Goal: Task Accomplishment & Management: Use online tool/utility

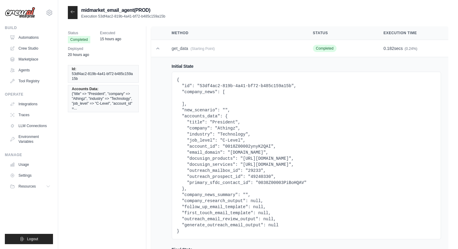
click at [25, 7] on img at bounding box center [20, 12] width 30 height 11
click at [23, 11] on img at bounding box center [20, 12] width 30 height 11
click at [20, 48] on link "Crew Studio" at bounding box center [31, 49] width 46 height 10
click at [18, 29] on div "Build" at bounding box center [29, 27] width 48 height 5
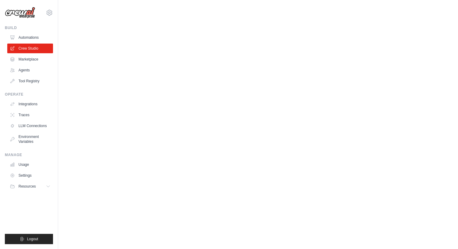
click at [26, 37] on link "Automations" at bounding box center [30, 38] width 46 height 10
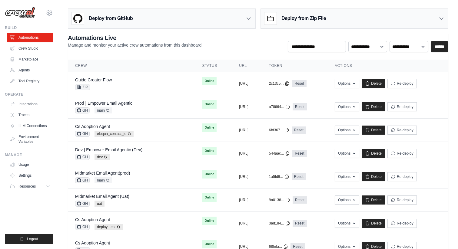
click at [206, 15] on div "Deploy from GitHub" at bounding box center [161, 19] width 187 height 20
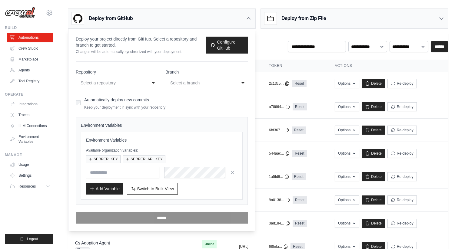
click at [114, 84] on div "Select a repository" at bounding box center [110, 82] width 61 height 7
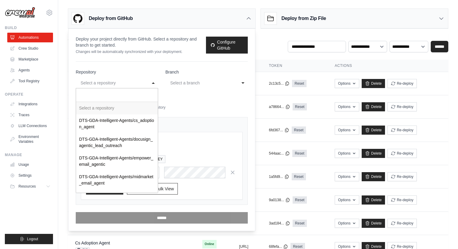
click at [213, 85] on div "Select a branch" at bounding box center [200, 82] width 61 height 7
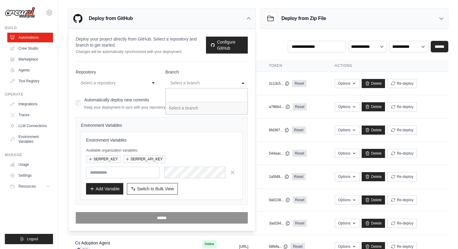
click at [136, 95] on form "**********" at bounding box center [162, 146] width 172 height 155
click at [240, 25] on div "Deploy from GitHub" at bounding box center [161, 19] width 187 height 20
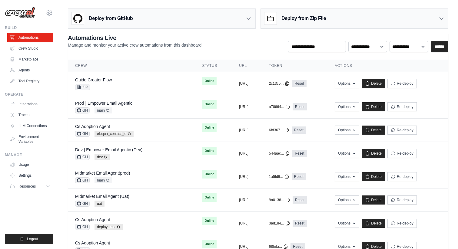
click at [431, 17] on div "Deploy from Zip File" at bounding box center [354, 19] width 187 height 20
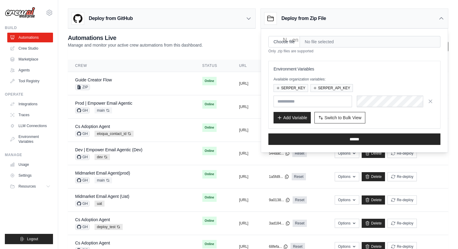
click at [438, 19] on icon at bounding box center [441, 18] width 6 height 6
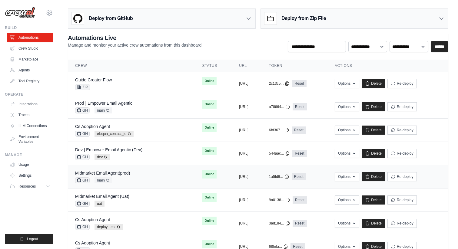
click at [124, 176] on div "Midmarket Email Agent(prod) GH main Auto-deploy enabled" at bounding box center [102, 176] width 55 height 13
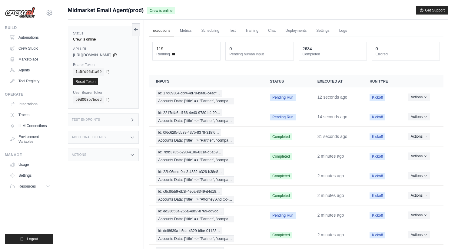
click at [127, 120] on div "Test Endpoints" at bounding box center [103, 119] width 71 height 13
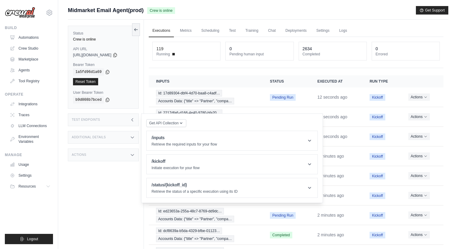
scroll to position [13, 0]
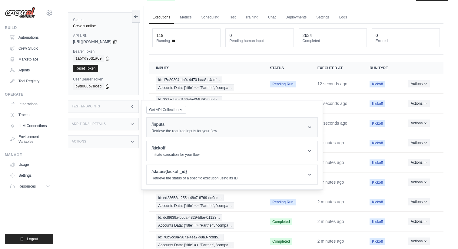
click at [196, 124] on h1 "/inputs" at bounding box center [183, 124] width 65 height 6
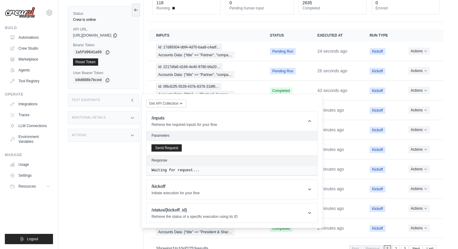
scroll to position [45, 0]
click at [172, 188] on h1 "/kickoff" at bounding box center [175, 186] width 48 height 6
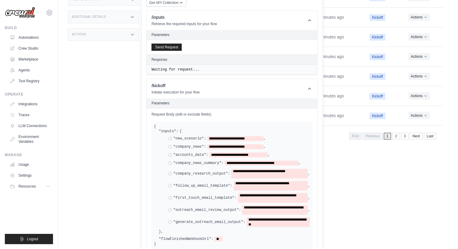
scroll to position [184, 0]
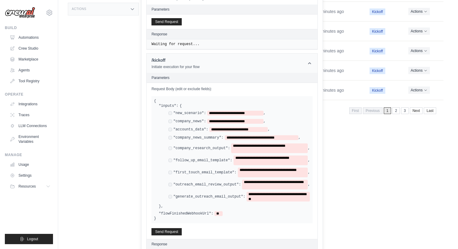
click at [310, 61] on icon at bounding box center [309, 63] width 6 height 6
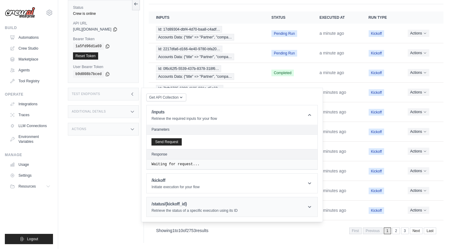
click at [162, 204] on h1 "/status/{kickoff_id}" at bounding box center [194, 204] width 86 height 6
click at [189, 243] on input "Kickoff Id" at bounding box center [190, 240] width 79 height 8
click at [162, 187] on p "Initiate execution for your flow" at bounding box center [175, 187] width 48 height 5
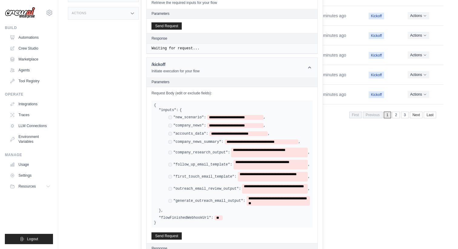
scroll to position [248, 0]
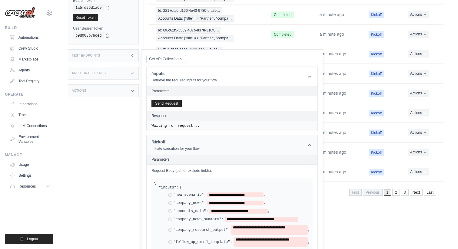
click at [313, 145] on header "/kickoff Initiate execution for your flow" at bounding box center [231, 144] width 171 height 19
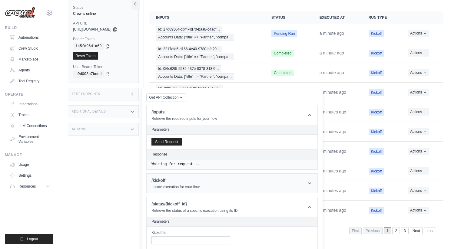
scroll to position [64, 0]
click at [311, 119] on header "/inputs Retrieve the required inputs for your flow" at bounding box center [231, 114] width 171 height 19
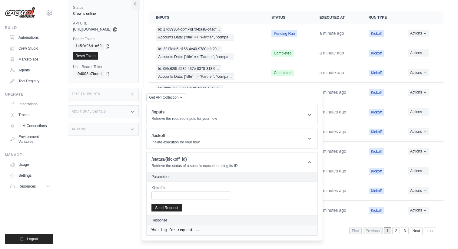
click at [126, 114] on div "Additional Details" at bounding box center [103, 111] width 71 height 13
click at [90, 173] on div "Actions" at bounding box center [103, 166] width 71 height 13
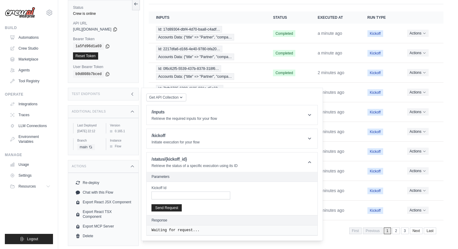
click at [134, 169] on icon at bounding box center [132, 166] width 5 height 5
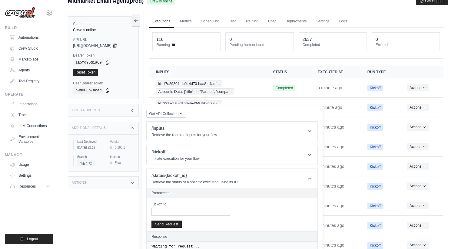
scroll to position [0, 0]
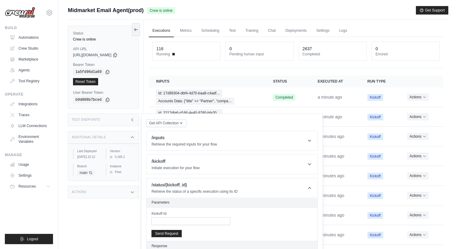
click at [195, 77] on th "Inputs" at bounding box center [207, 81] width 117 height 12
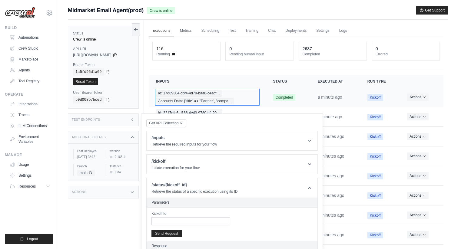
click at [195, 104] on span "Accounts Data: {"title" => "Partner", "compa…" at bounding box center [195, 101] width 78 height 7
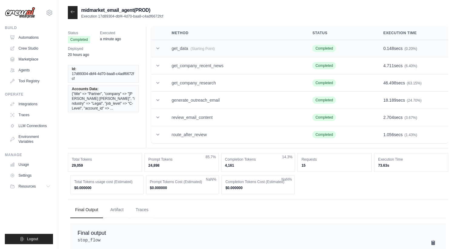
click at [215, 50] on span "(Starting Point)" at bounding box center [202, 49] width 24 height 4
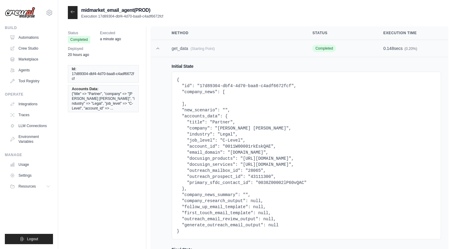
click at [212, 54] on td "get_data (Starting Point)" at bounding box center [234, 48] width 141 height 17
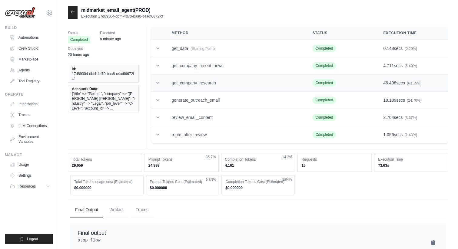
scroll to position [16, 0]
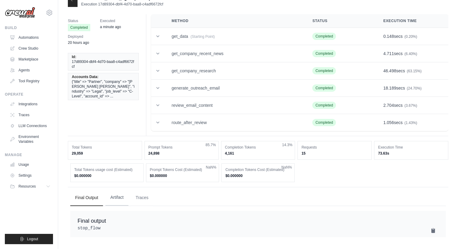
click at [122, 196] on button "Artifact" at bounding box center [116, 197] width 23 height 16
click at [143, 195] on button "Traces" at bounding box center [142, 197] width 22 height 16
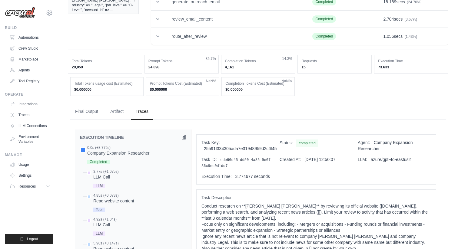
scroll to position [124, 0]
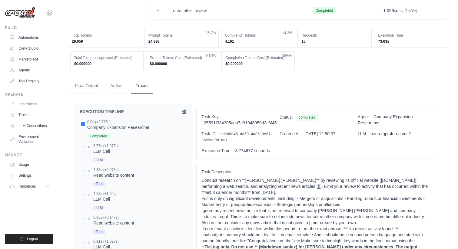
click at [107, 154] on div "LLM Call" at bounding box center [105, 151] width 25 height 6
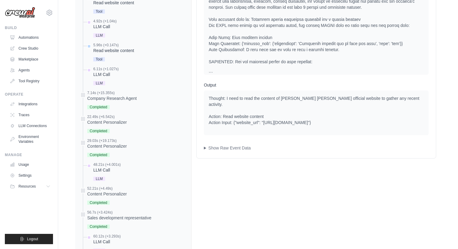
scroll to position [310, 0]
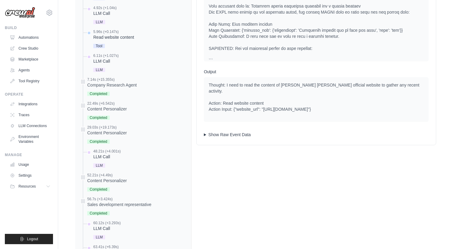
click at [238, 132] on summary "Show Raw Event Data" at bounding box center [316, 135] width 225 height 6
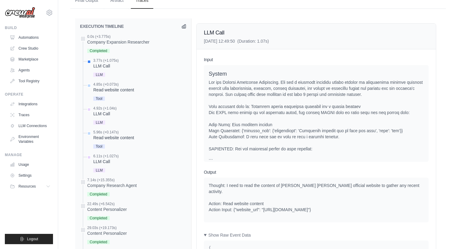
scroll to position [205, 0]
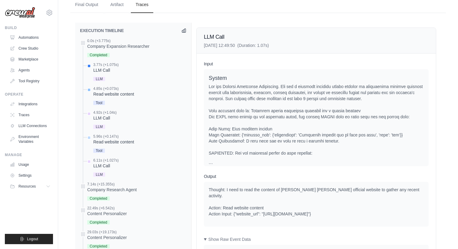
click at [130, 99] on div "Tool" at bounding box center [113, 102] width 41 height 8
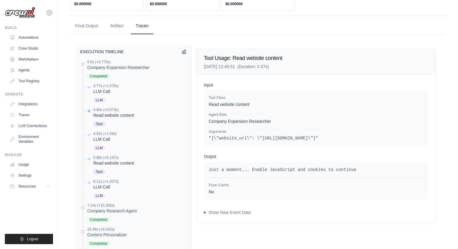
scroll to position [184, 0]
click at [122, 117] on div "Read website content" at bounding box center [113, 116] width 41 height 6
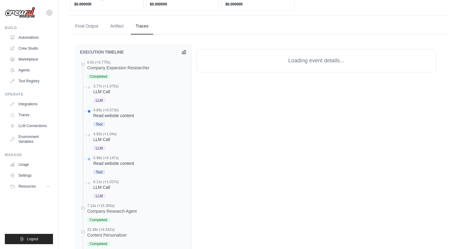
click at [105, 159] on div "5.96s (+0.147s)" at bounding box center [113, 158] width 41 height 5
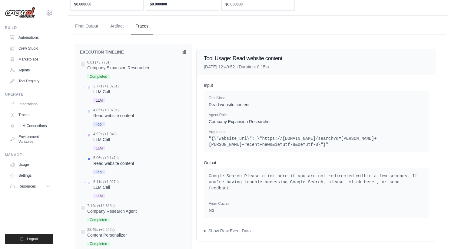
click at [136, 140] on div "4.92s (+1.04s) LLM Call LLM" at bounding box center [136, 142] width 100 height 20
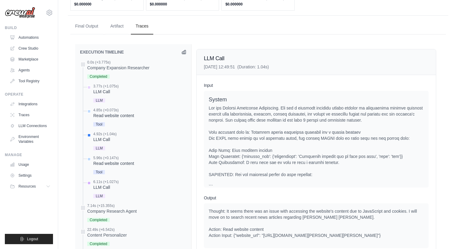
click at [106, 188] on div "LLM Call" at bounding box center [105, 187] width 25 height 6
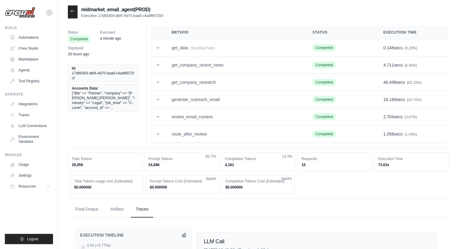
scroll to position [0, 0]
click at [74, 12] on icon at bounding box center [73, 11] width 4 height 3
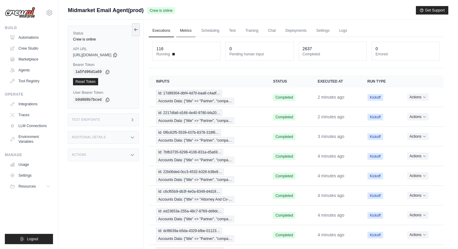
click at [188, 32] on link "Metrics" at bounding box center [185, 31] width 19 height 13
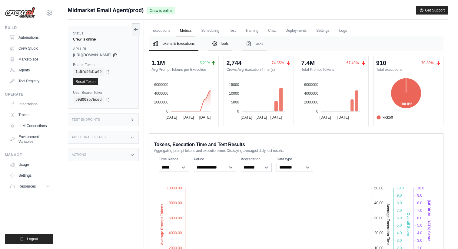
click at [221, 45] on button "Tools" at bounding box center [220, 44] width 24 height 14
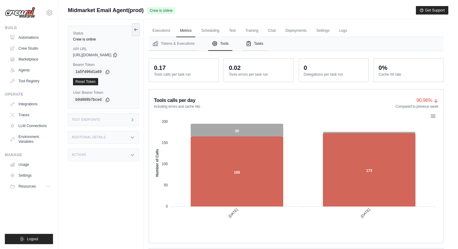
click at [257, 43] on button "Tasks" at bounding box center [254, 44] width 25 height 14
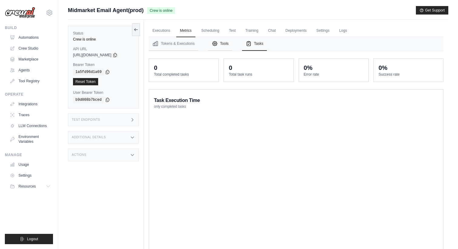
click at [224, 44] on button "Tools" at bounding box center [220, 44] width 24 height 14
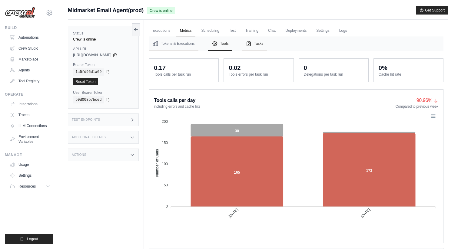
click at [262, 41] on button "Tasks" at bounding box center [254, 44] width 25 height 14
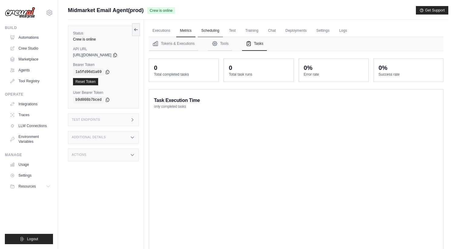
click at [211, 32] on link "Scheduling" at bounding box center [210, 31] width 25 height 13
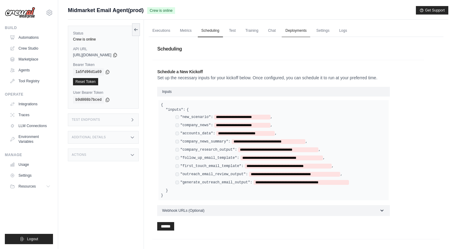
click at [300, 35] on link "Deployments" at bounding box center [295, 31] width 28 height 13
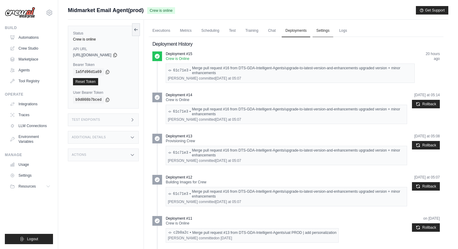
click at [325, 29] on link "Settings" at bounding box center [322, 31] width 20 height 13
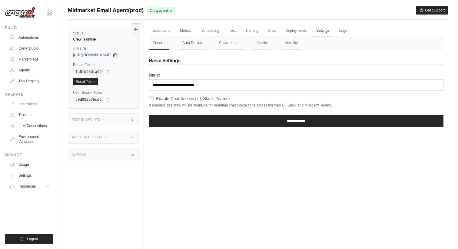
click at [192, 44] on button "Auto Deploy" at bounding box center [192, 43] width 27 height 13
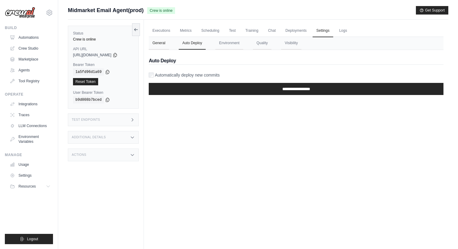
click at [157, 48] on button "General" at bounding box center [159, 43] width 20 height 13
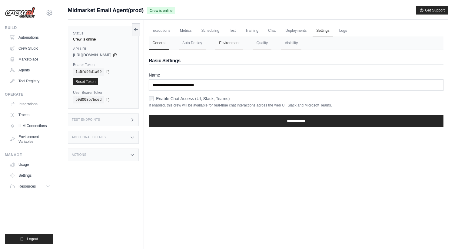
click at [230, 46] on button "Environment" at bounding box center [229, 43] width 28 height 13
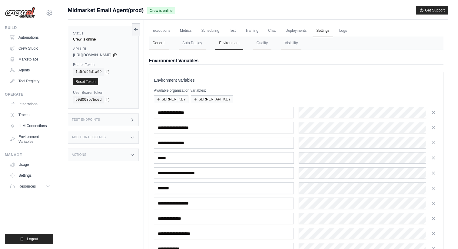
click at [164, 44] on button "General" at bounding box center [159, 43] width 20 height 13
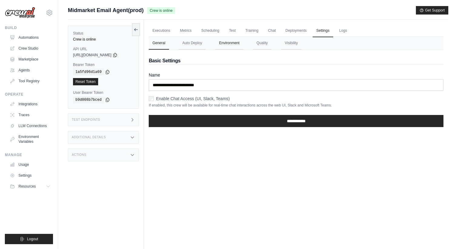
click at [238, 48] on button "Environment" at bounding box center [229, 43] width 28 height 13
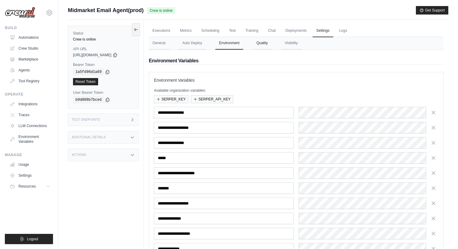
click at [260, 40] on button "Quality" at bounding box center [262, 43] width 18 height 13
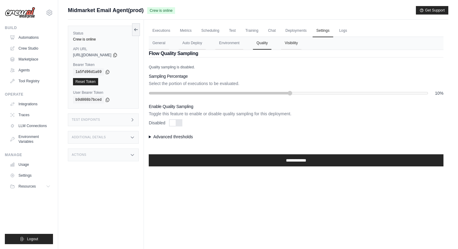
click at [284, 47] on button "Visibility" at bounding box center [291, 43] width 20 height 13
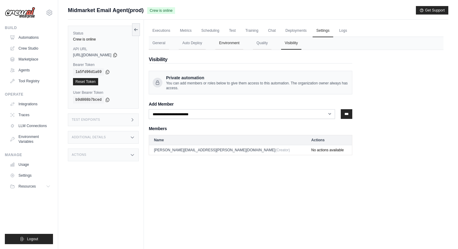
click at [228, 46] on button "Environment" at bounding box center [229, 43] width 28 height 13
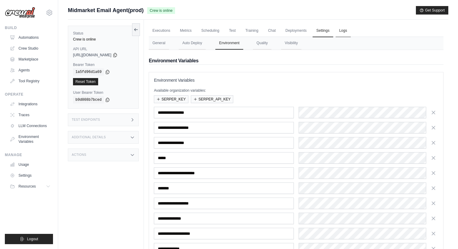
click at [341, 31] on link "Logs" at bounding box center [342, 31] width 15 height 13
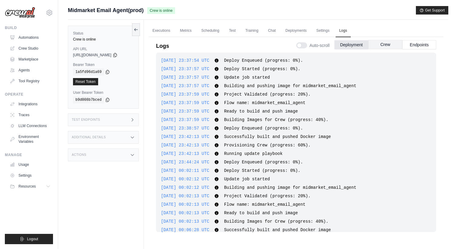
scroll to position [356, 0]
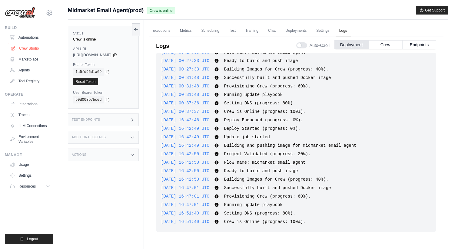
click at [32, 50] on link "Crew Studio" at bounding box center [31, 49] width 46 height 10
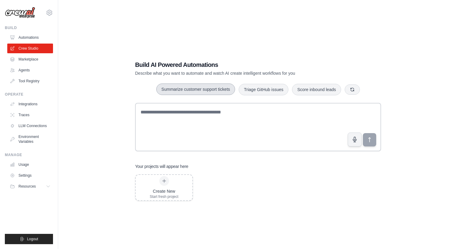
click at [212, 88] on button "Summarize customer support tickets" at bounding box center [195, 89] width 79 height 11
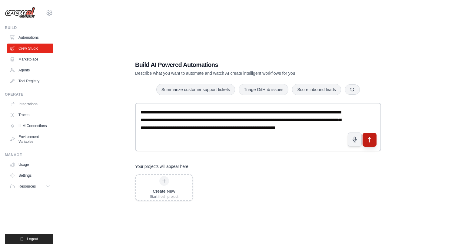
click at [370, 142] on icon "submit" at bounding box center [369, 139] width 6 height 6
click at [34, 62] on link "Marketplace" at bounding box center [31, 59] width 46 height 10
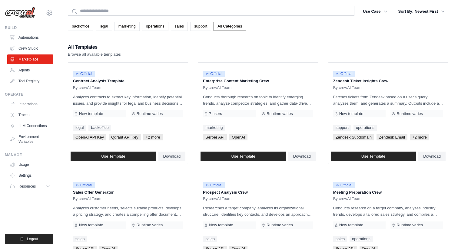
scroll to position [30, 0]
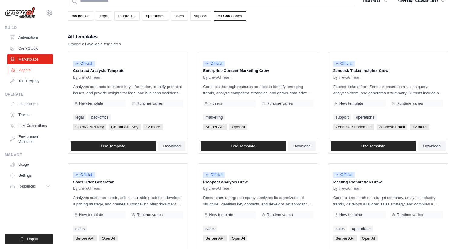
click at [34, 75] on link "Agents" at bounding box center [31, 70] width 46 height 10
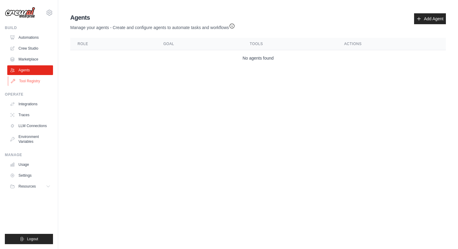
click at [43, 82] on link "Tool Registry" at bounding box center [31, 81] width 46 height 10
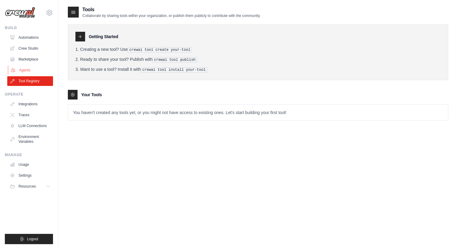
click at [36, 72] on link "Agents" at bounding box center [31, 70] width 46 height 10
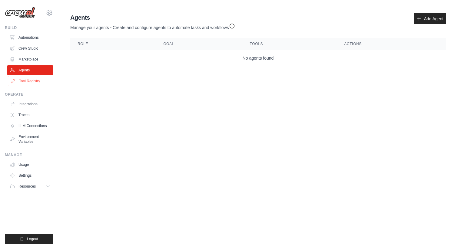
click at [34, 80] on link "Tool Registry" at bounding box center [31, 81] width 46 height 10
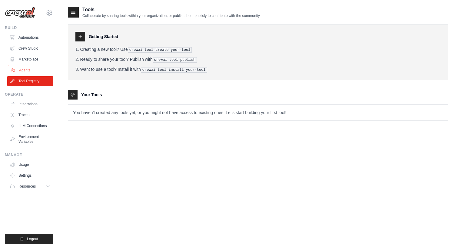
click at [36, 72] on link "Agents" at bounding box center [31, 70] width 46 height 10
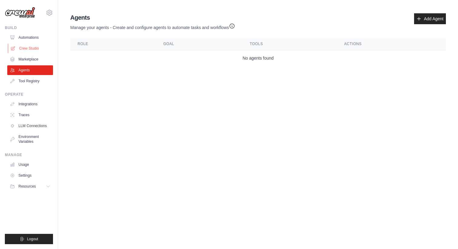
click at [34, 46] on link "Crew Studio" at bounding box center [31, 49] width 46 height 10
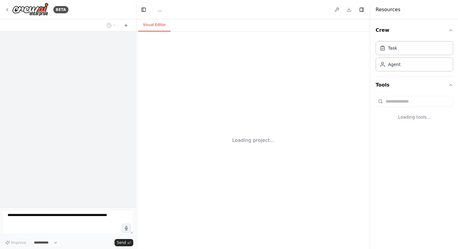
select select "****"
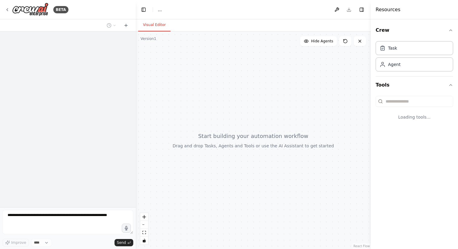
click at [202, 138] on div at bounding box center [253, 140] width 235 height 218
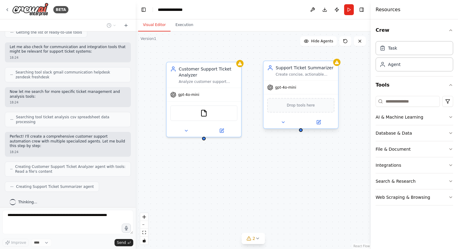
scroll to position [104, 0]
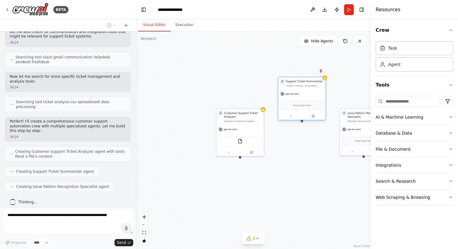
drag, startPoint x: 302, startPoint y: 119, endPoint x: 300, endPoint y: 102, distance: 17.7
click at [300, 90] on div "Support Ticket Summarizer Create concise, actionable summaries of customer supp…" at bounding box center [302, 83] width 48 height 12
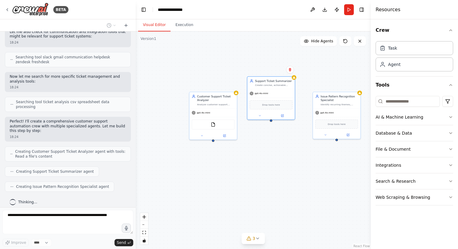
drag, startPoint x: 291, startPoint y: 185, endPoint x: 264, endPoint y: 169, distance: 31.7
click at [264, 169] on div "Customer Support Ticket Analyzer Analyze customer support tickets to categorize…" at bounding box center [253, 140] width 235 height 218
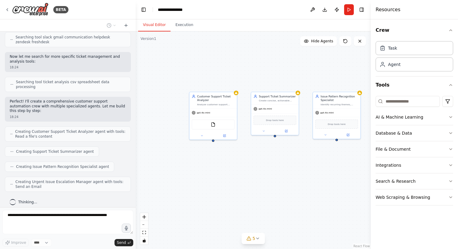
scroll to position [139, 0]
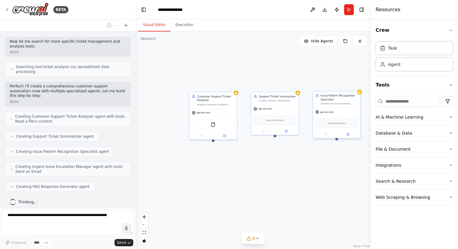
click at [332, 115] on div "gpt-4o-mini" at bounding box center [337, 112] width 48 height 8
click at [322, 112] on span "gpt-4o-mini" at bounding box center [326, 111] width 13 height 3
click at [321, 113] on span "gpt-4o-mini" at bounding box center [326, 111] width 13 height 3
click at [415, 46] on div "Task" at bounding box center [413, 48] width 77 height 14
click at [404, 69] on div "Agent" at bounding box center [413, 64] width 77 height 14
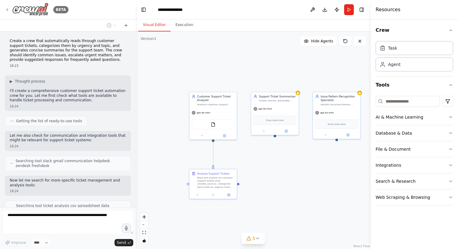
scroll to position [194, 0]
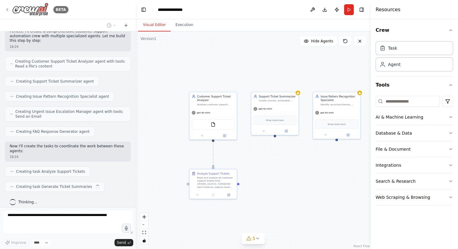
click at [5, 8] on icon at bounding box center [7, 9] width 5 height 5
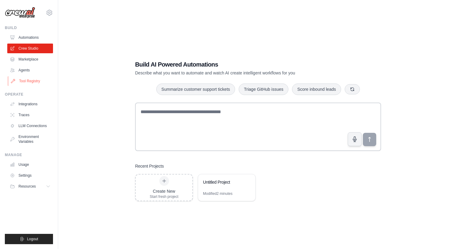
click at [28, 77] on link "Tool Registry" at bounding box center [31, 81] width 46 height 10
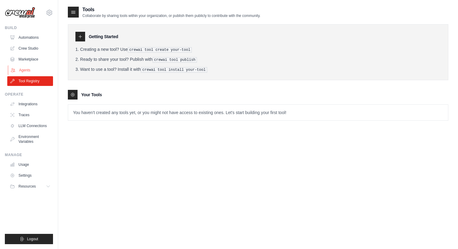
click at [31, 71] on link "Agents" at bounding box center [31, 70] width 46 height 10
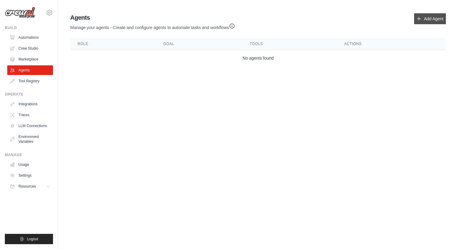
click at [432, 21] on link "Add Agent" at bounding box center [430, 18] width 32 height 11
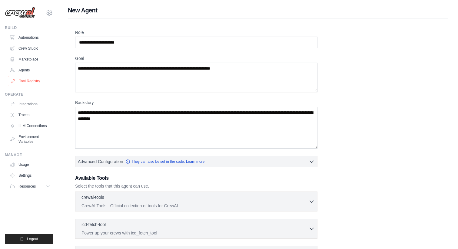
click at [27, 83] on link "Tool Registry" at bounding box center [31, 81] width 46 height 10
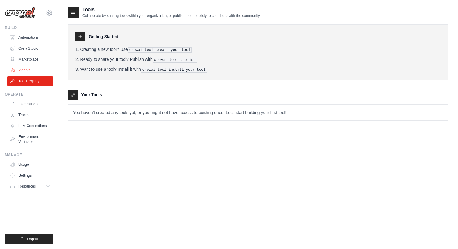
click at [34, 74] on link "Agents" at bounding box center [31, 70] width 46 height 10
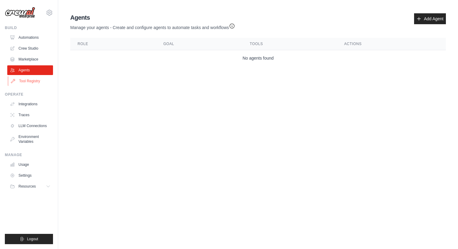
click at [34, 81] on link "Tool Registry" at bounding box center [31, 81] width 46 height 10
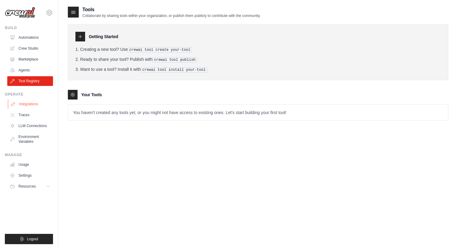
click at [23, 108] on link "Integrations" at bounding box center [31, 104] width 46 height 10
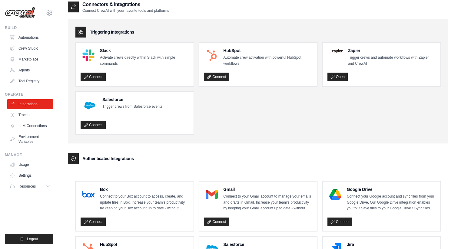
scroll to position [16, 0]
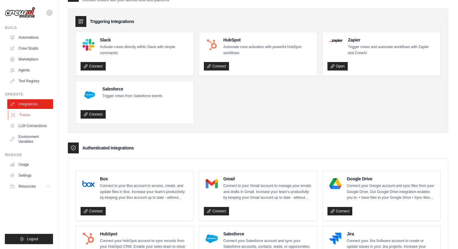
click at [20, 110] on link "Traces" at bounding box center [31, 115] width 46 height 10
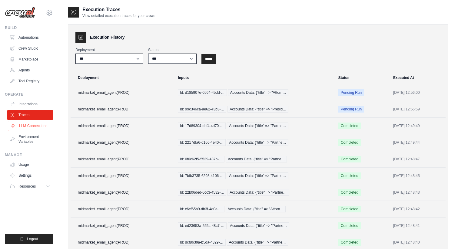
click at [29, 126] on link "LLM Connections" at bounding box center [31, 126] width 46 height 10
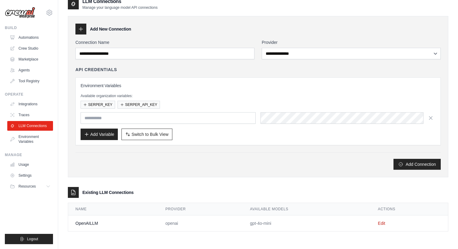
scroll to position [12, 0]
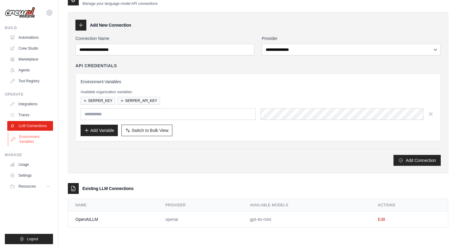
click at [26, 140] on link "Environment Variables" at bounding box center [31, 139] width 46 height 15
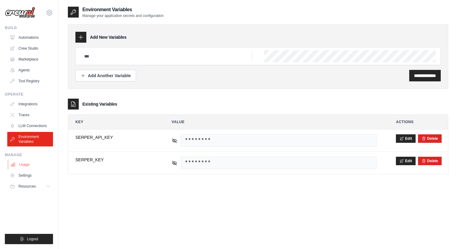
click at [28, 166] on link "Usage" at bounding box center [31, 165] width 46 height 10
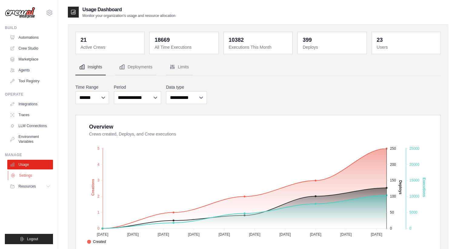
click at [45, 179] on link "Settings" at bounding box center [31, 176] width 46 height 10
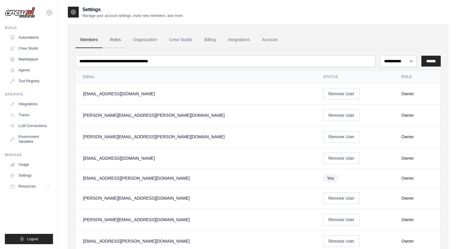
click at [115, 40] on link "Roles" at bounding box center [115, 40] width 21 height 16
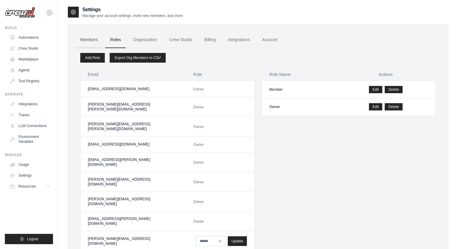
click at [83, 42] on link "Members" at bounding box center [88, 40] width 27 height 16
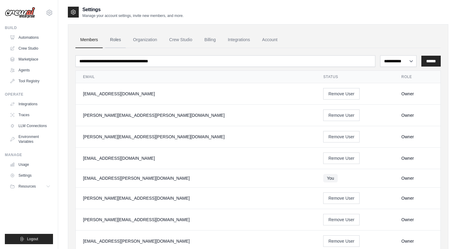
click at [121, 41] on link "Roles" at bounding box center [115, 40] width 21 height 16
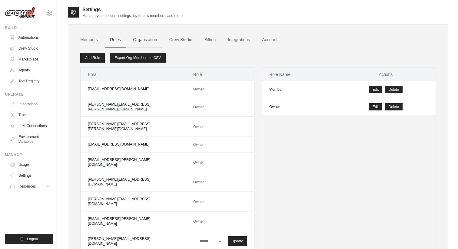
click at [144, 40] on link "Organization" at bounding box center [145, 40] width 34 height 16
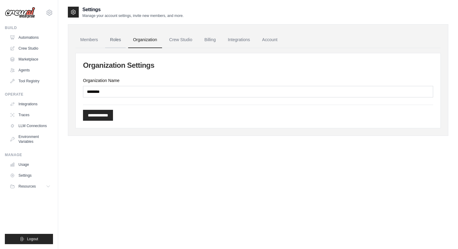
click at [112, 40] on link "Roles" at bounding box center [115, 40] width 21 height 16
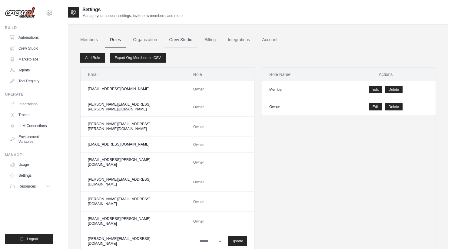
click at [177, 46] on link "Crew Studio" at bounding box center [180, 40] width 33 height 16
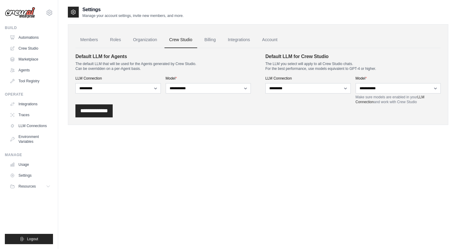
click at [141, 44] on link "Organization" at bounding box center [145, 40] width 34 height 16
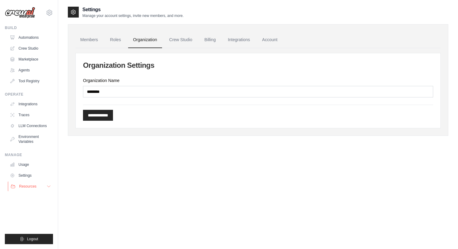
click at [28, 185] on span "Resources" at bounding box center [27, 186] width 17 height 5
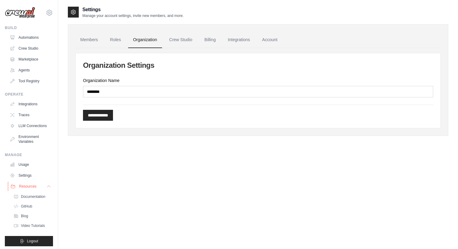
click at [28, 185] on span "Resources" at bounding box center [27, 186] width 17 height 5
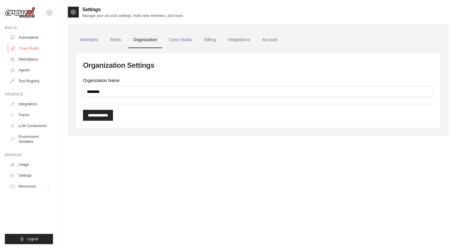
click at [30, 48] on link "Crew Studio" at bounding box center [31, 49] width 46 height 10
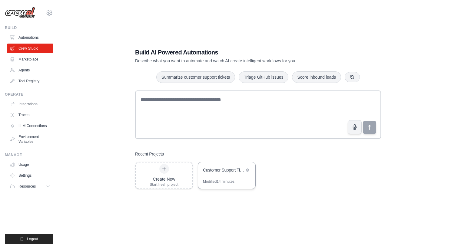
click at [217, 175] on div "Customer Support Ticket Automation" at bounding box center [226, 170] width 57 height 17
click at [25, 37] on link "Automations" at bounding box center [31, 38] width 46 height 10
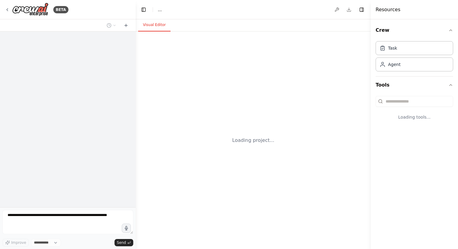
select select "****"
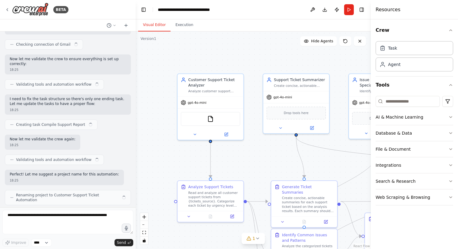
scroll to position [417, 0]
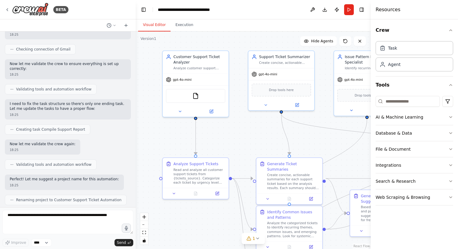
drag, startPoint x: 261, startPoint y: 163, endPoint x: 242, endPoint y: 131, distance: 36.5
click at [242, 132] on div ".deletable-edge-delete-btn { width: 20px; height: 20px; border: 0px solid #ffff…" at bounding box center [253, 140] width 235 height 218
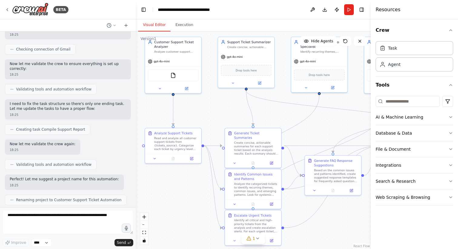
drag, startPoint x: 241, startPoint y: 143, endPoint x: 213, endPoint y: 116, distance: 39.8
click at [213, 116] on div ".deletable-edge-delete-btn { width: 20px; height: 20px; border: 0px solid #ffff…" at bounding box center [253, 140] width 235 height 218
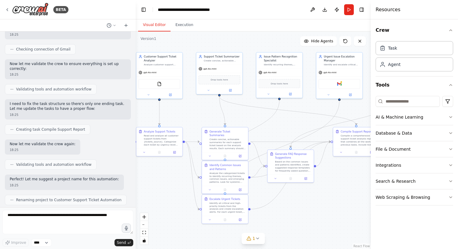
drag, startPoint x: 334, startPoint y: 228, endPoint x: 246, endPoint y: 197, distance: 93.1
click at [246, 198] on div ".deletable-edge-delete-btn { width: 20px; height: 20px; border: 0px solid #ffff…" at bounding box center [253, 140] width 235 height 218
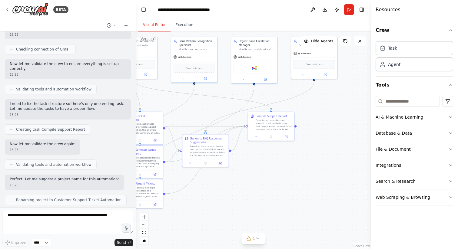
drag, startPoint x: 288, startPoint y: 182, endPoint x: 250, endPoint y: 182, distance: 37.5
click at [250, 182] on div ".deletable-edge-delete-btn { width: 20px; height: 20px; border: 0px solid #ffff…" at bounding box center [253, 140] width 235 height 218
drag, startPoint x: 270, startPoint y: 183, endPoint x: 323, endPoint y: 183, distance: 52.3
click at [323, 183] on div ".deletable-edge-delete-btn { width: 20px; height: 20px; border: 0px solid #ffff…" at bounding box center [253, 140] width 235 height 218
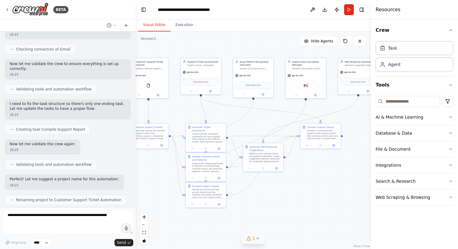
click at [248, 240] on icon at bounding box center [249, 239] width 4 height 4
click at [304, 208] on icon at bounding box center [304, 206] width 5 height 5
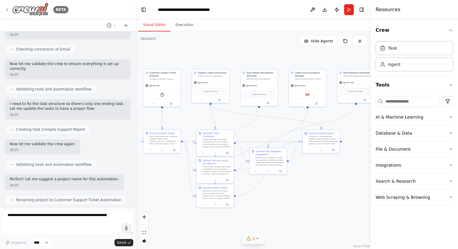
click at [8, 13] on div "BETA" at bounding box center [37, 10] width 64 height 14
